Goal: Transaction & Acquisition: Obtain resource

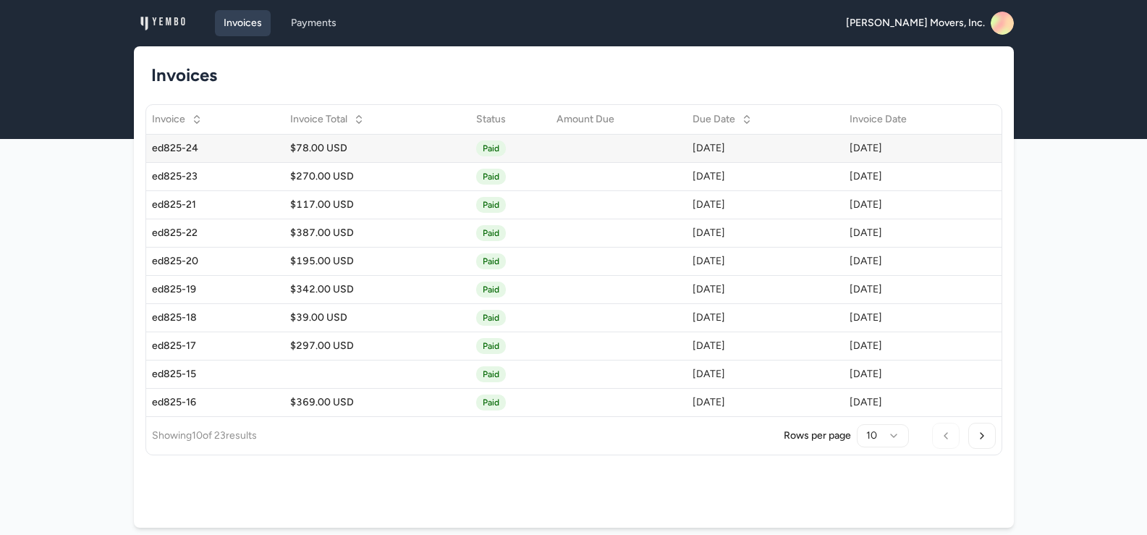
click at [166, 144] on div "ed825-24" at bounding box center [215, 148] width 127 height 14
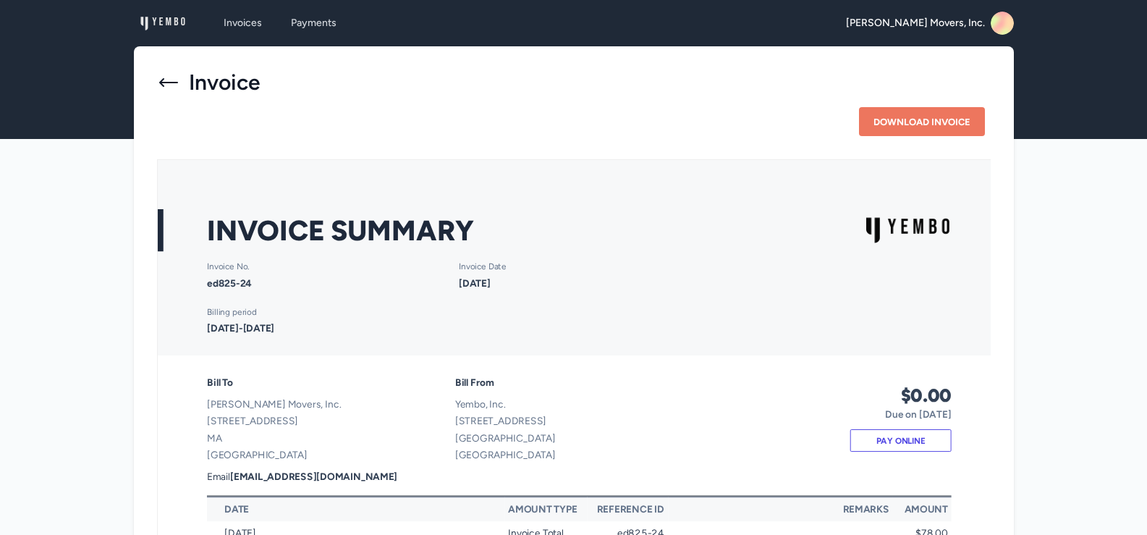
click at [165, 85] on icon at bounding box center [168, 82] width 23 height 23
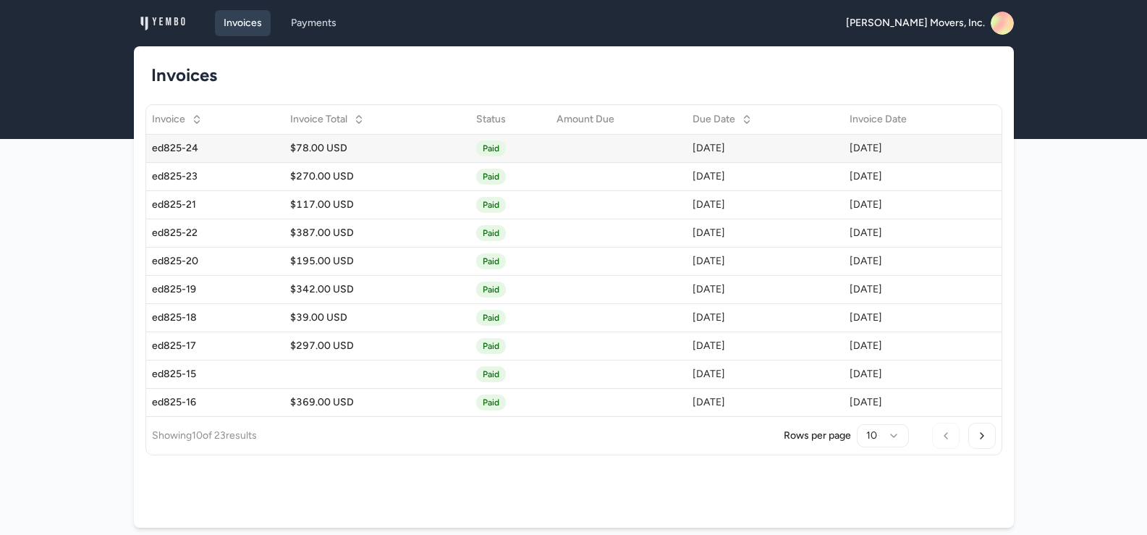
click at [167, 148] on div "ed825-24" at bounding box center [215, 148] width 127 height 14
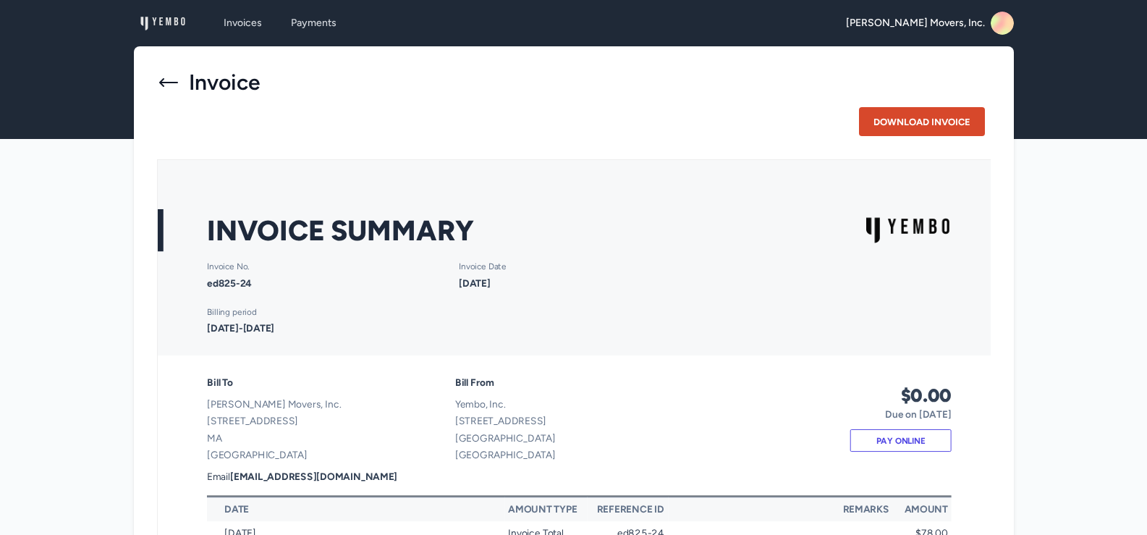
click at [926, 124] on button "Download Invoice" at bounding box center [922, 121] width 126 height 29
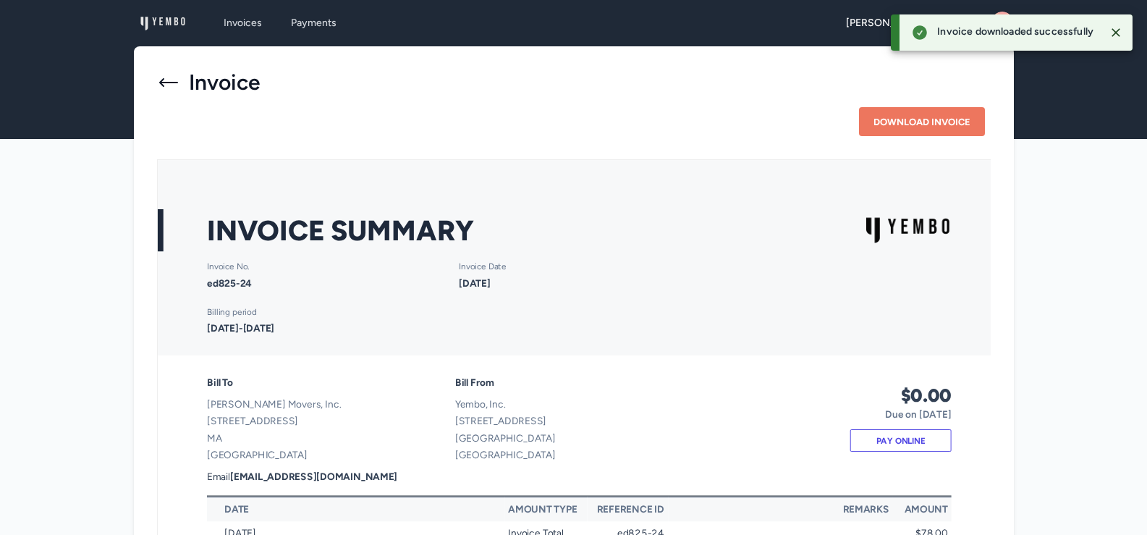
click at [164, 77] on icon at bounding box center [168, 82] width 23 height 23
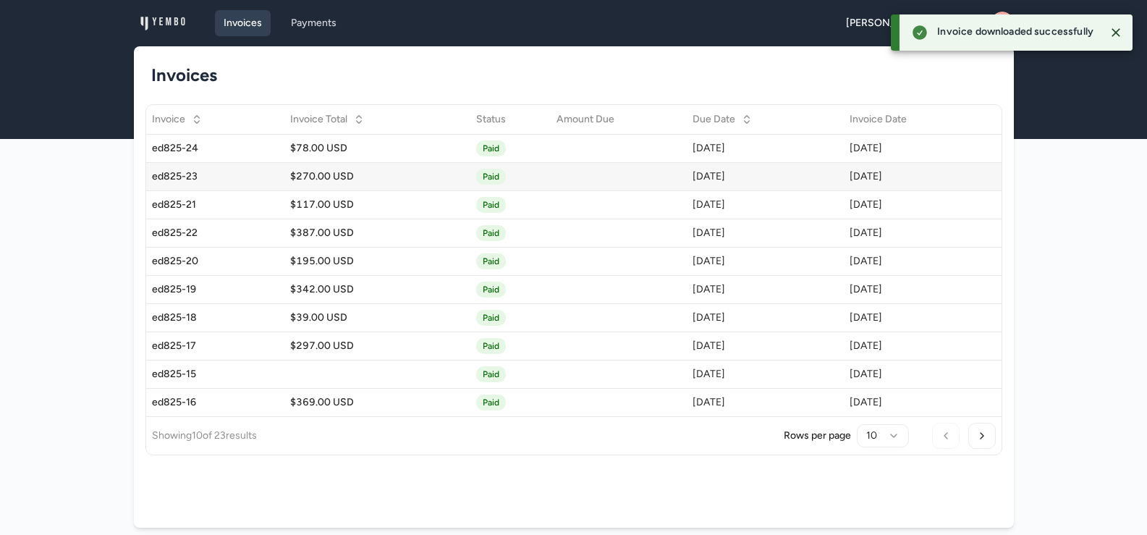
click at [173, 175] on div "ed825-23" at bounding box center [215, 176] width 127 height 14
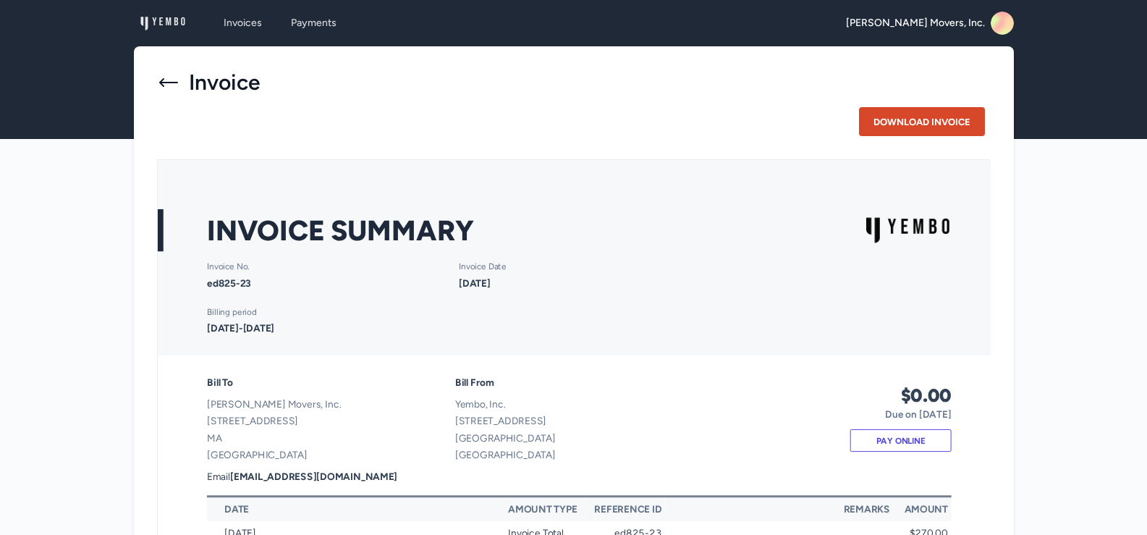
click at [910, 123] on button "Download Invoice" at bounding box center [922, 121] width 126 height 29
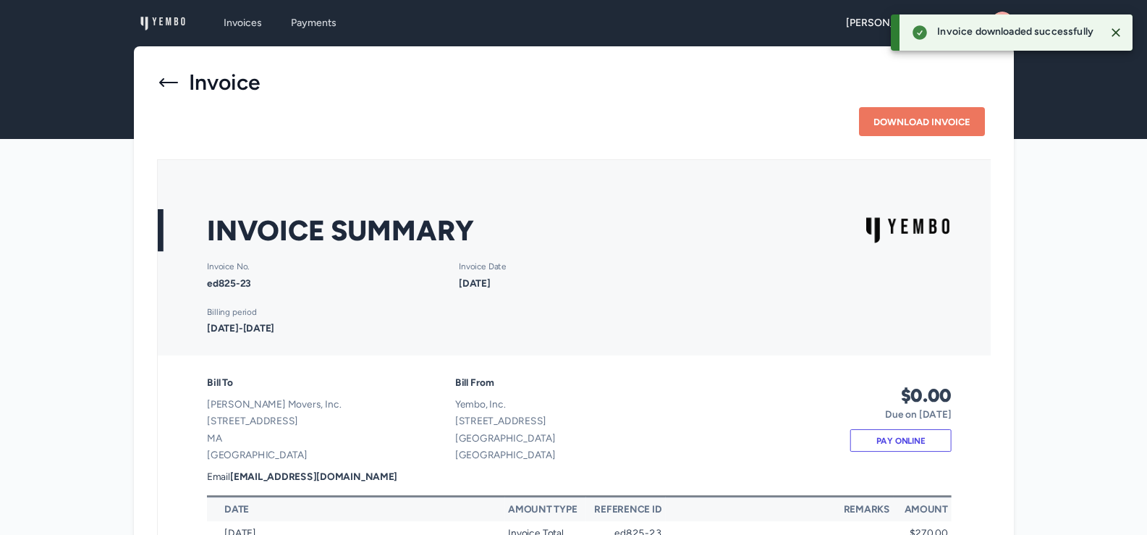
click at [161, 83] on icon at bounding box center [168, 82] width 19 height 9
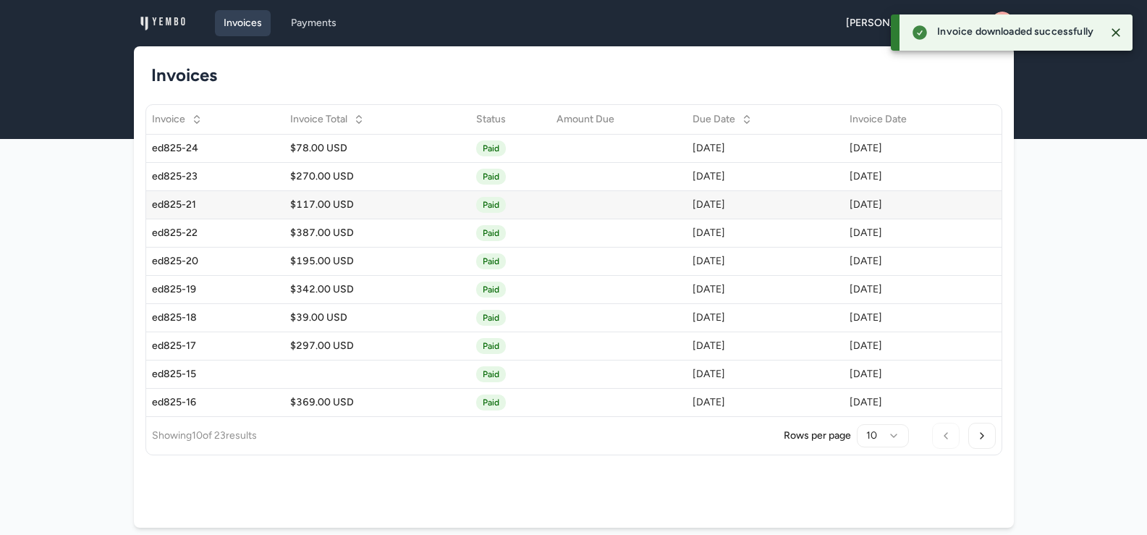
click at [165, 205] on div "ed825-21" at bounding box center [215, 205] width 127 height 14
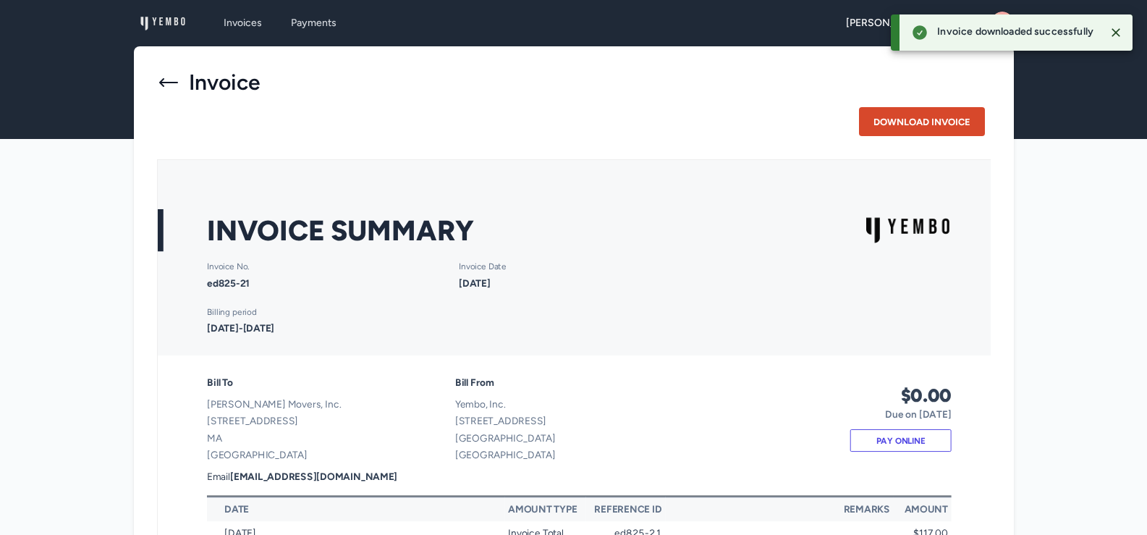
click at [898, 109] on button "Download Invoice" at bounding box center [922, 121] width 126 height 29
click at [162, 78] on icon at bounding box center [168, 82] width 23 height 23
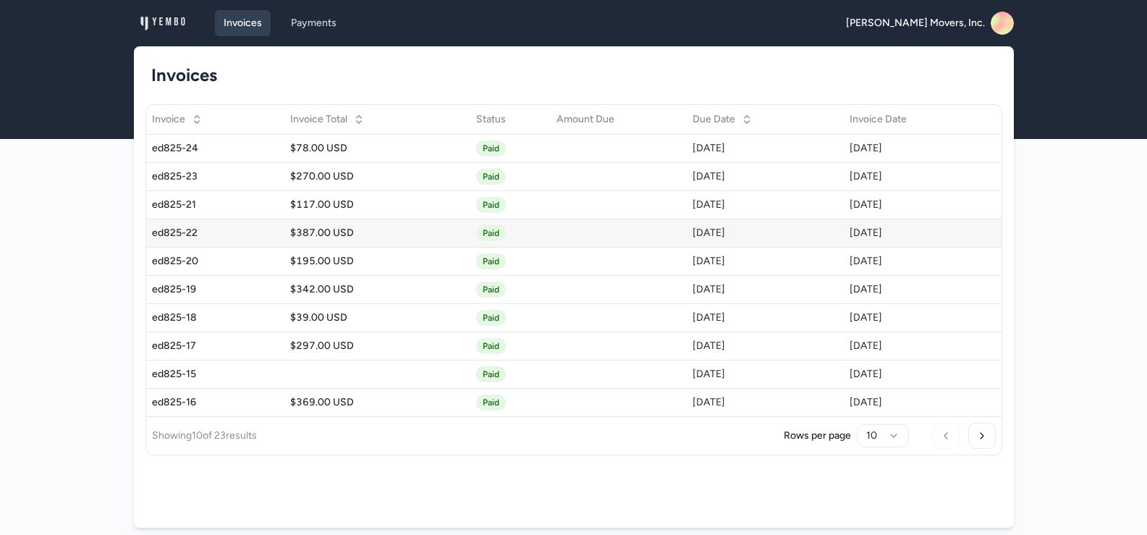
click at [169, 232] on div "ed825-22" at bounding box center [215, 233] width 127 height 14
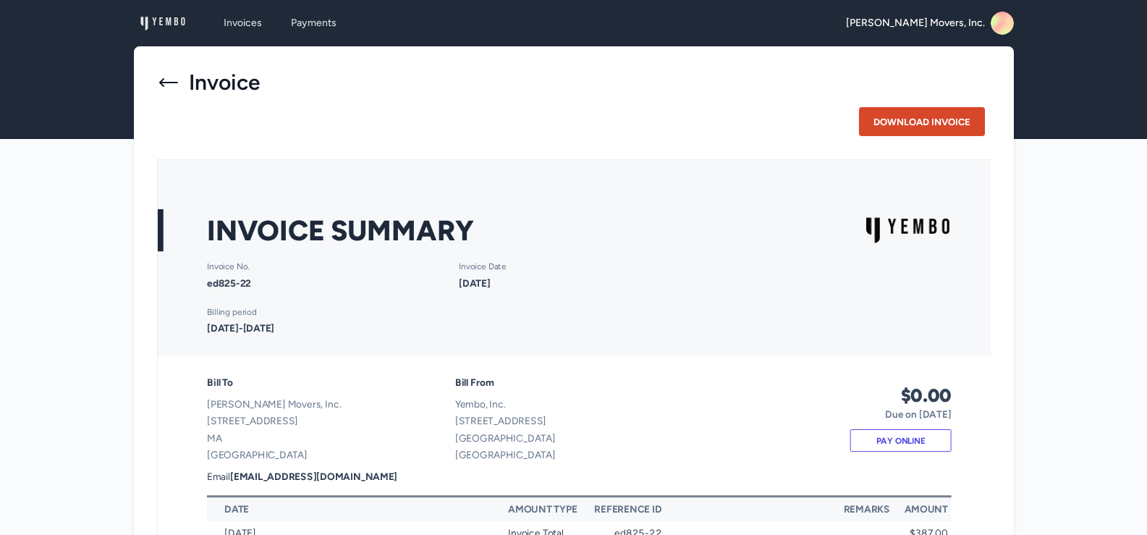
click at [897, 127] on button "Download Invoice" at bounding box center [922, 121] width 126 height 29
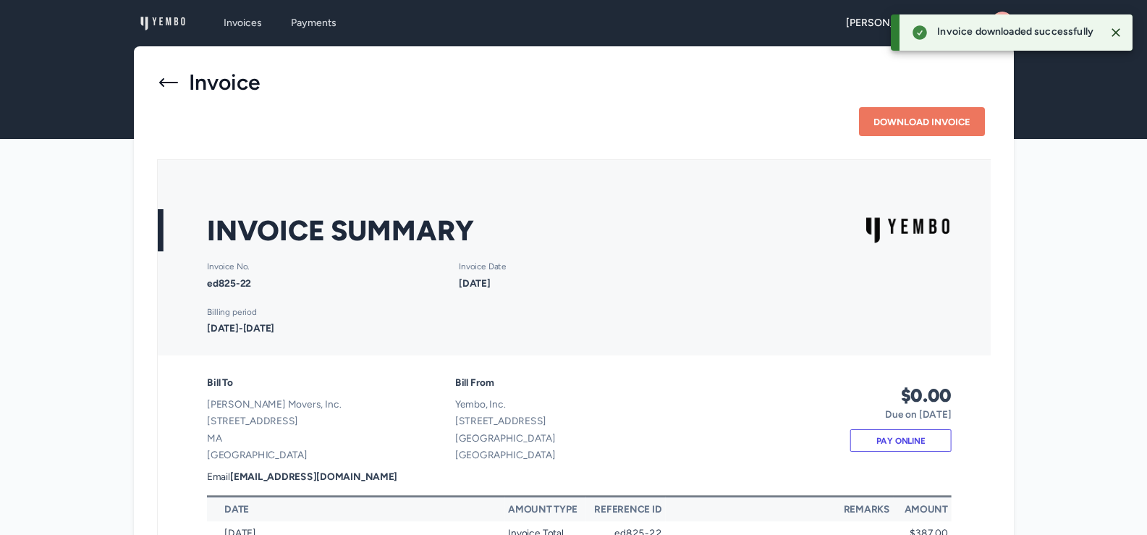
click at [162, 81] on icon at bounding box center [168, 82] width 23 height 23
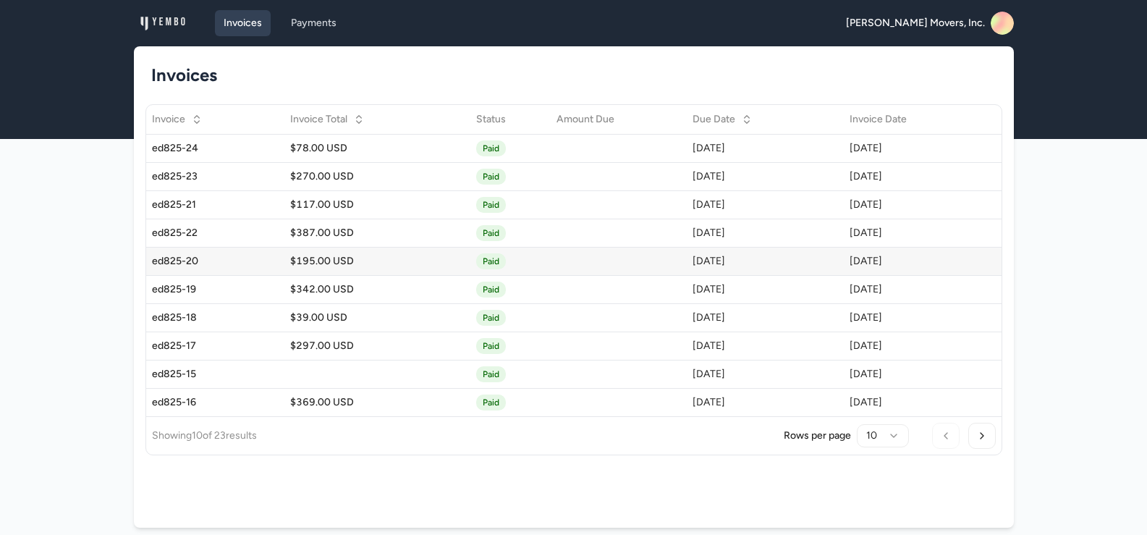
click at [172, 259] on div "ed825-20" at bounding box center [215, 261] width 127 height 14
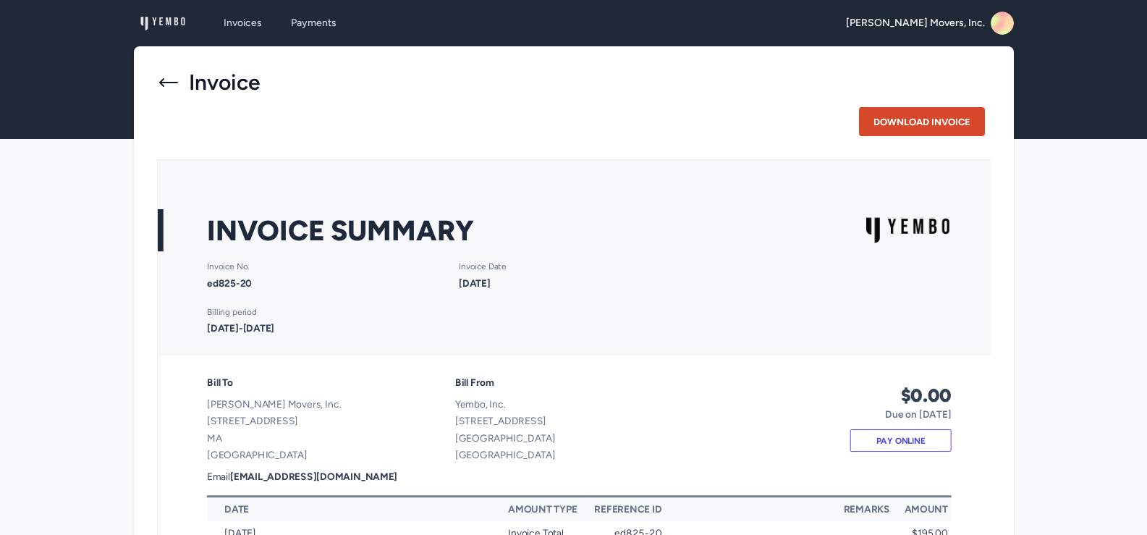
click at [948, 124] on button "Download Invoice" at bounding box center [922, 121] width 126 height 29
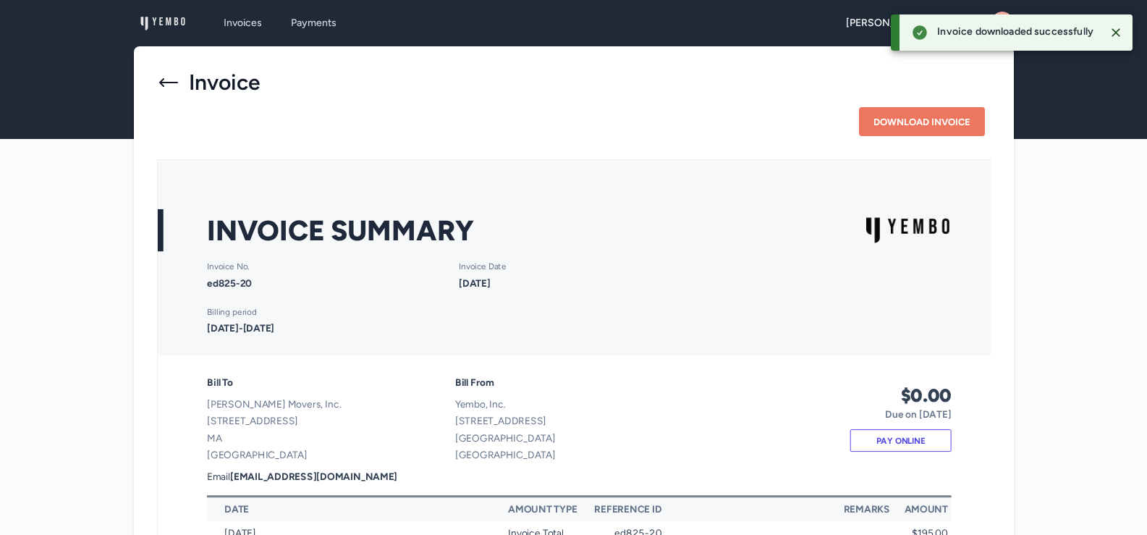
click at [161, 81] on icon at bounding box center [168, 82] width 19 height 9
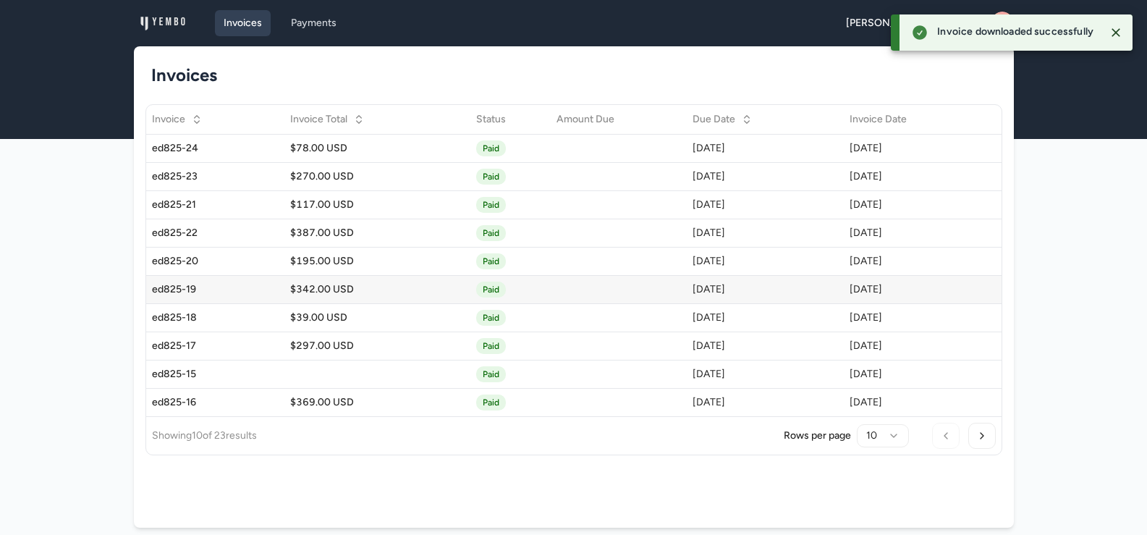
click at [178, 285] on div "ed825-19" at bounding box center [215, 289] width 127 height 14
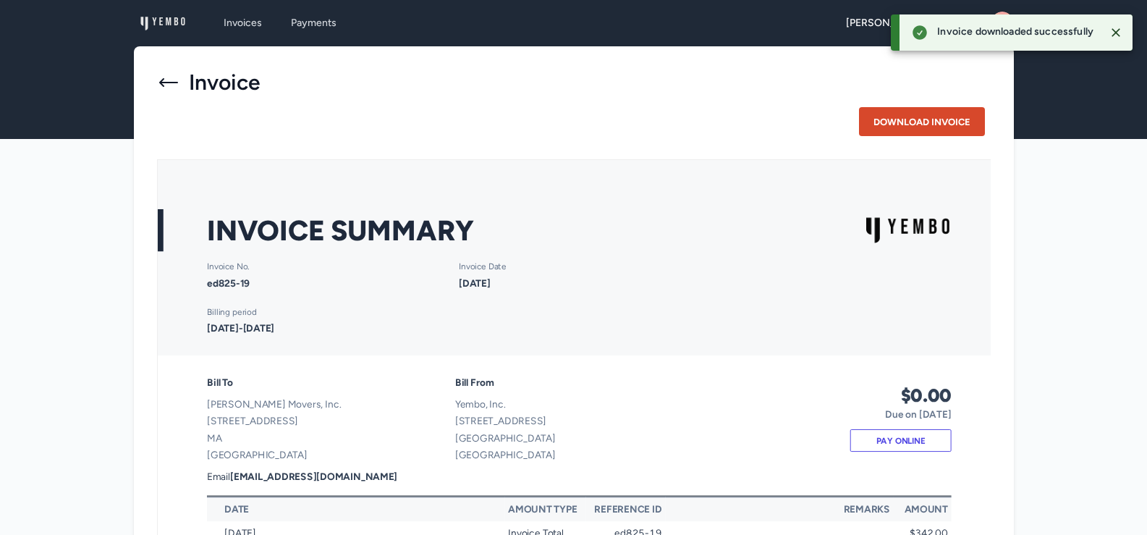
click at [929, 112] on button "Download Invoice" at bounding box center [922, 121] width 126 height 29
click at [166, 83] on icon at bounding box center [168, 82] width 19 height 9
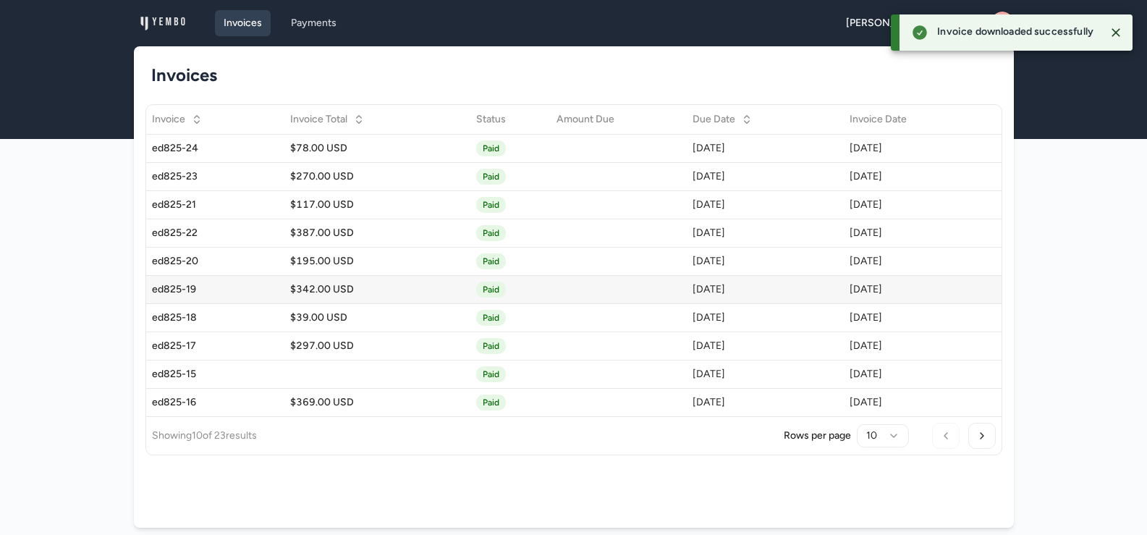
click at [164, 289] on div "ed825-19" at bounding box center [215, 289] width 127 height 14
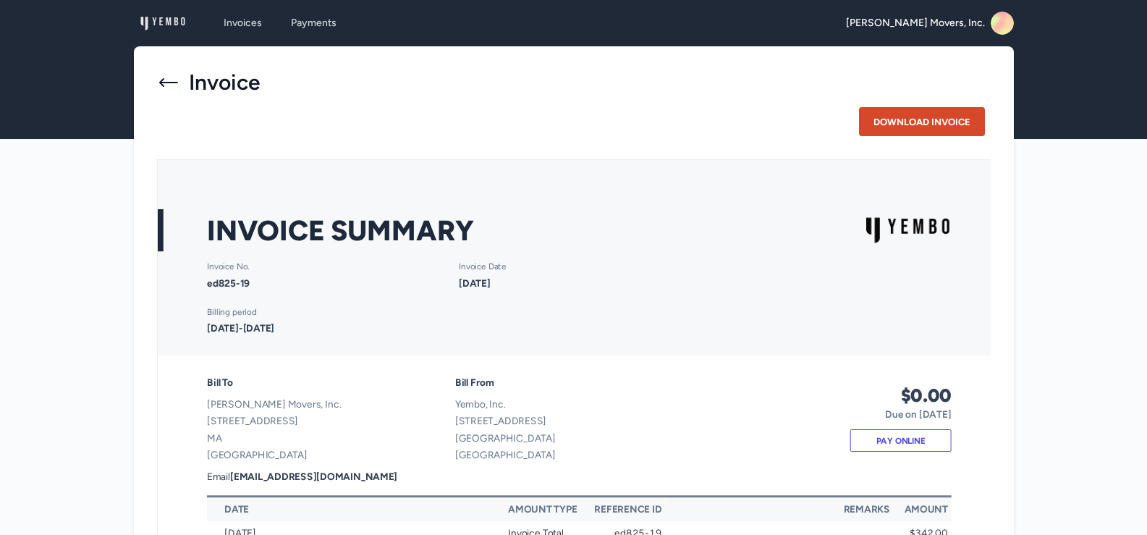
click at [933, 124] on button "Download Invoice" at bounding box center [922, 121] width 126 height 29
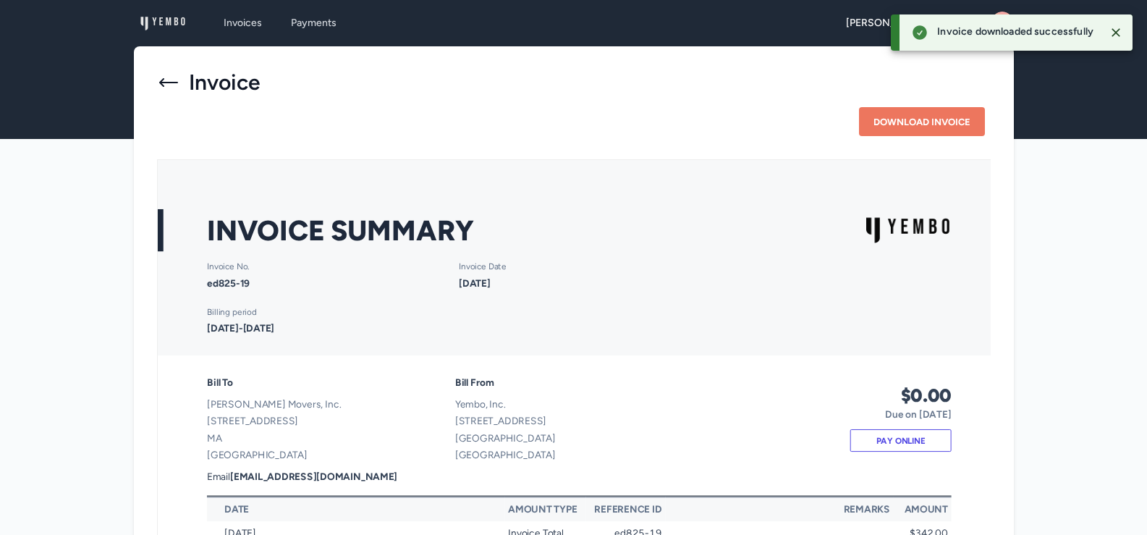
click at [164, 85] on icon at bounding box center [168, 82] width 23 height 23
